Goal: Task Accomplishment & Management: Manage account settings

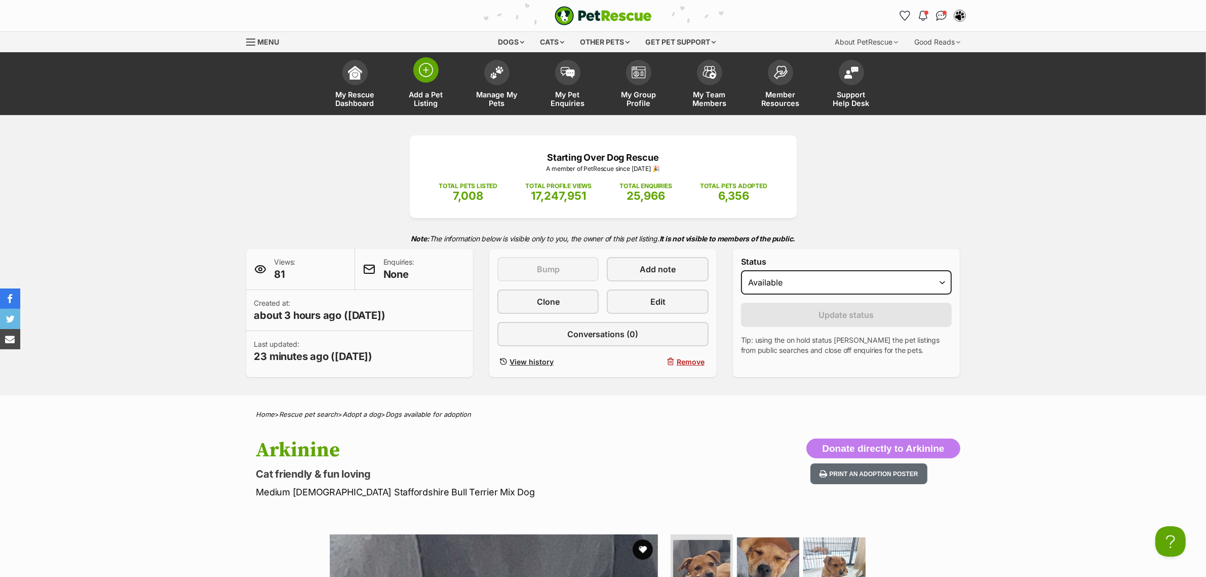
click at [431, 68] on img at bounding box center [426, 70] width 14 height 14
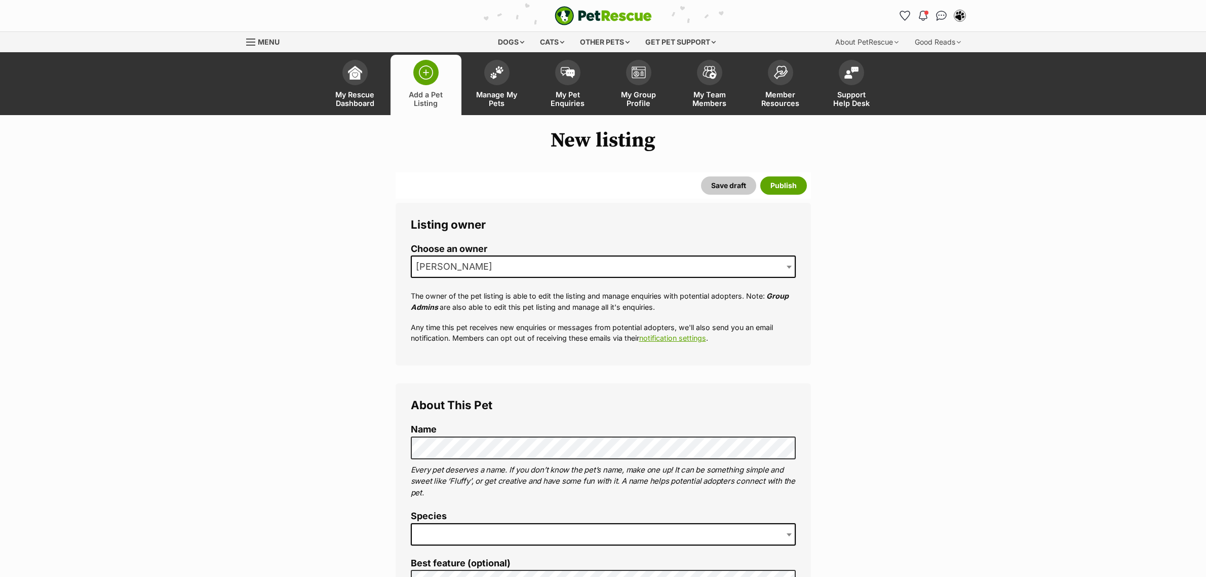
click at [489, 77] on span at bounding box center [496, 72] width 25 height 25
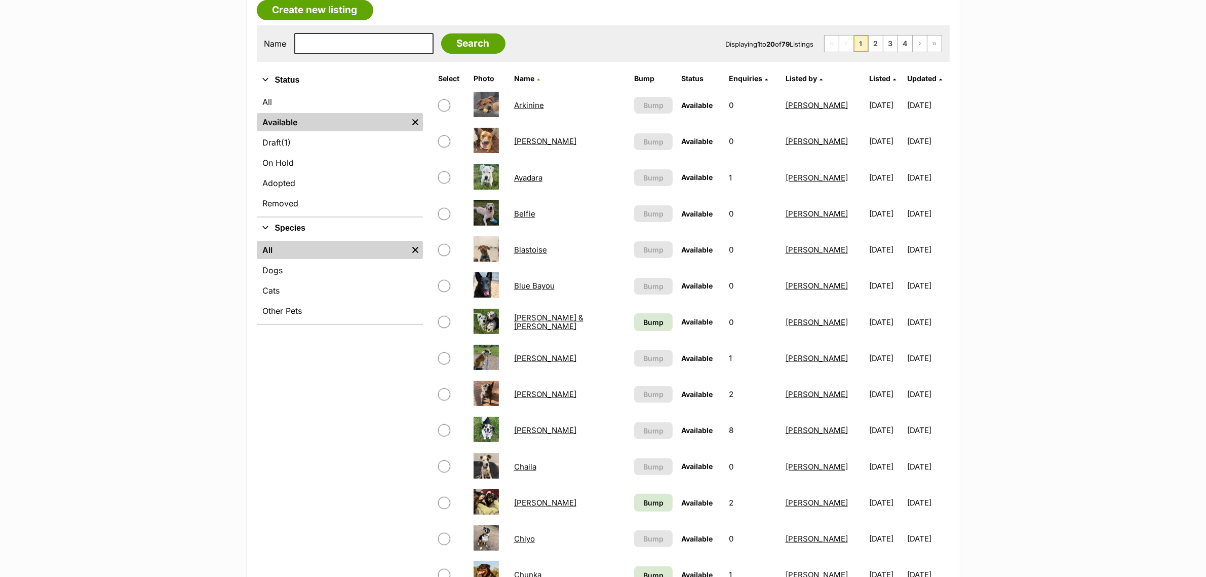
scroll to position [190, 0]
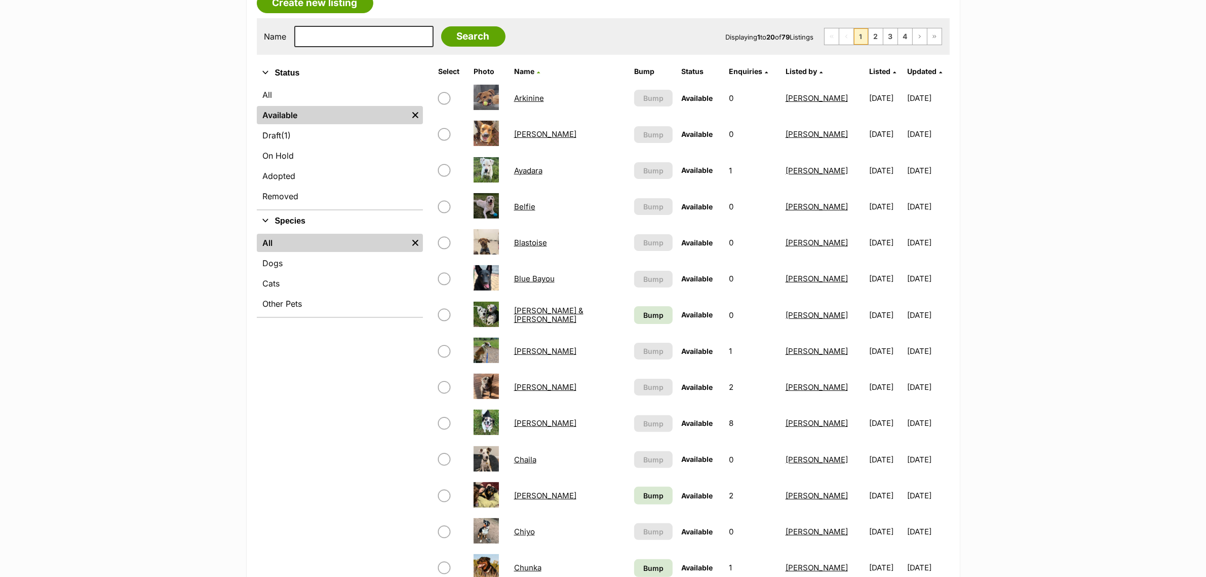
click at [869, 69] on span "Listed" at bounding box center [879, 71] width 21 height 9
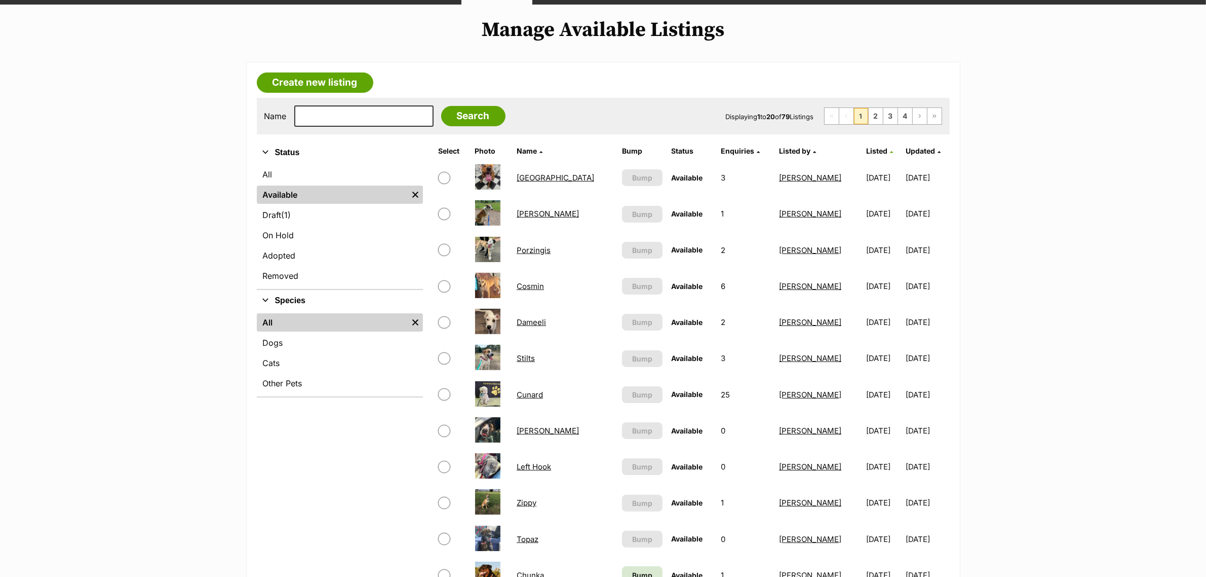
scroll to position [127, 0]
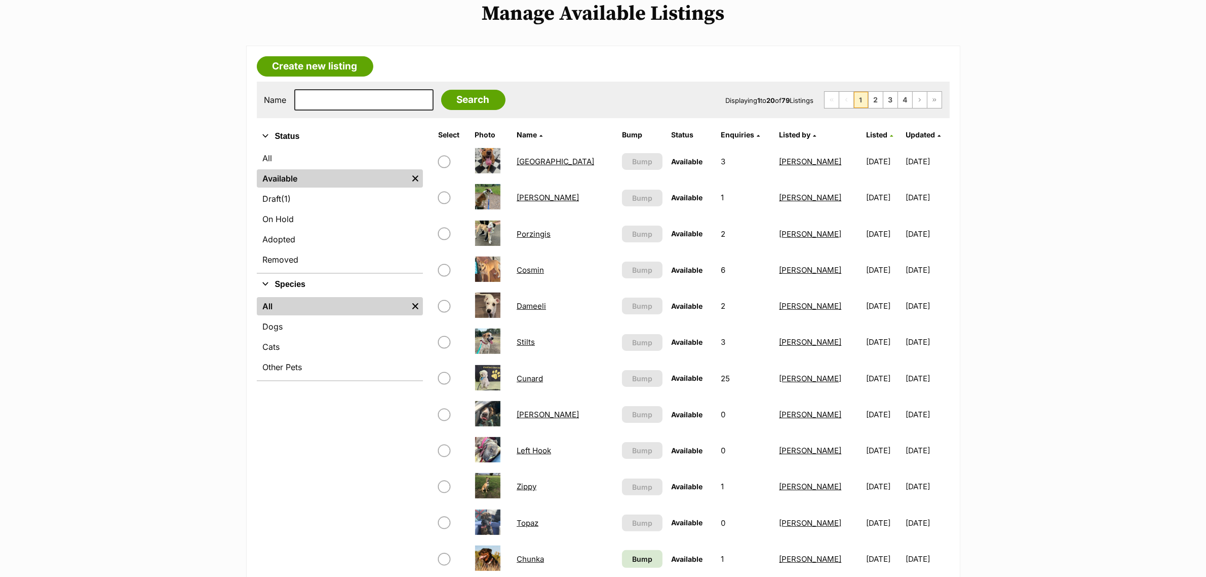
click at [866, 133] on span "Listed" at bounding box center [876, 134] width 21 height 9
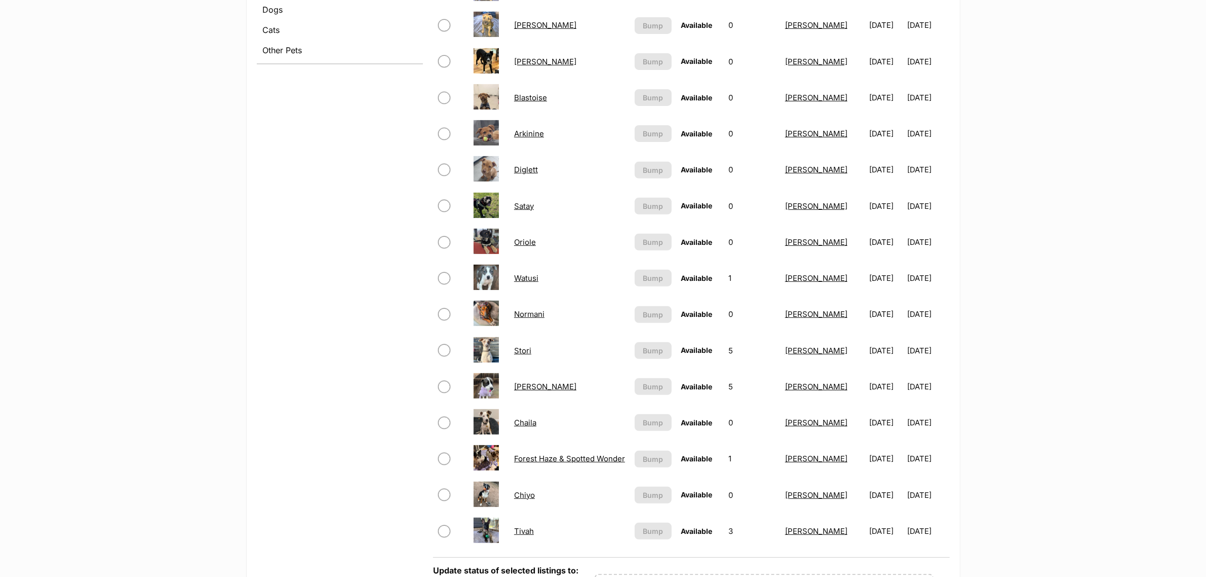
scroll to position [507, 0]
